Goal: Transaction & Acquisition: Register for event/course

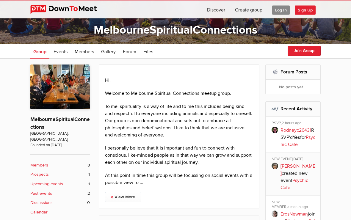
scroll to position [63, 0]
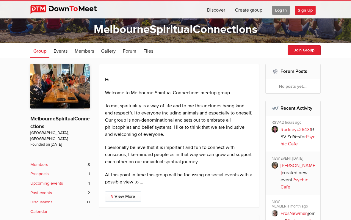
click at [60, 51] on span "Events" at bounding box center [61, 51] width 14 height 6
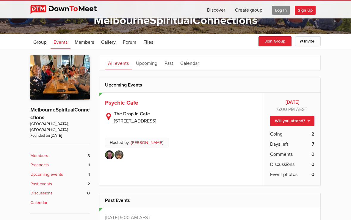
scroll to position [72, 0]
click at [154, 64] on link "Upcoming" at bounding box center [146, 63] width 27 height 15
click at [147, 65] on link "Upcoming" at bounding box center [146, 62] width 27 height 15
click at [129, 106] on span "Psychic Cafe" at bounding box center [121, 102] width 33 height 7
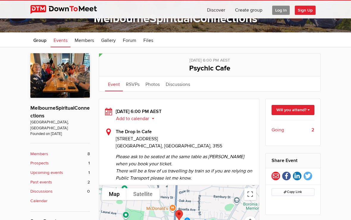
scroll to position [73, 0]
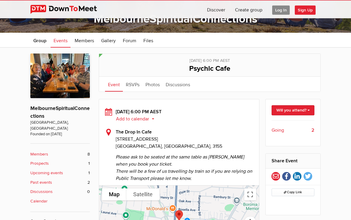
click at [286, 174] on icon at bounding box center [286, 177] width 3 height 6
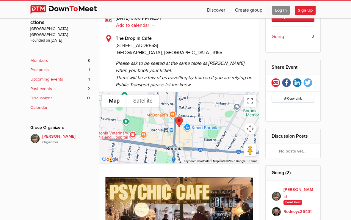
scroll to position [169, 0]
